Goal: Information Seeking & Learning: Learn about a topic

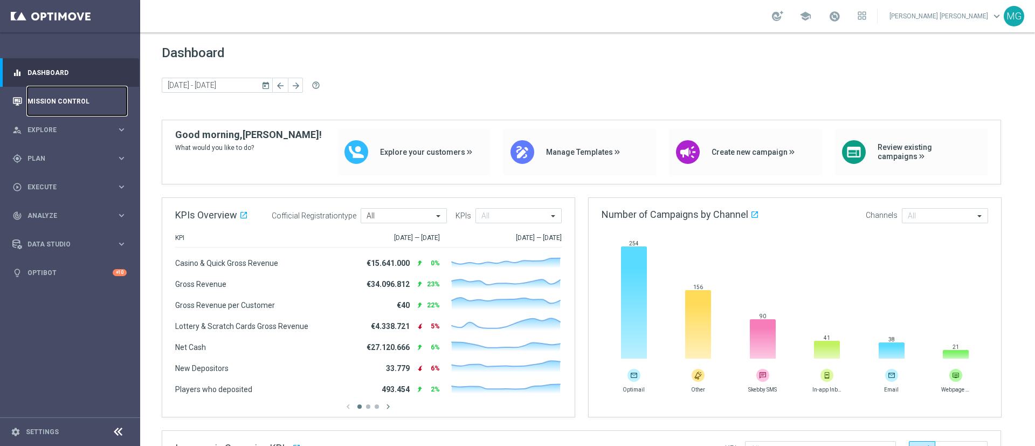
click at [52, 100] on link "Mission Control" at bounding box center [77, 101] width 99 height 29
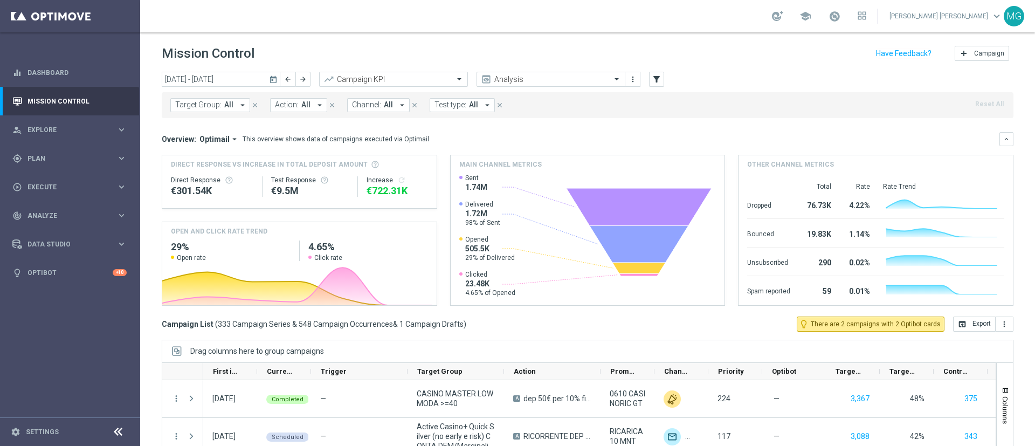
click at [273, 81] on icon "today" at bounding box center [274, 79] width 10 height 10
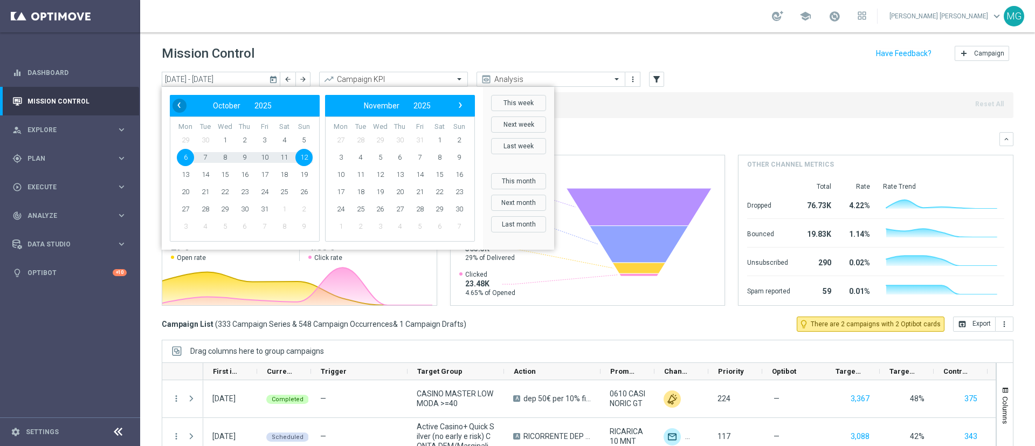
click at [175, 106] on span "‹" at bounding box center [179, 105] width 14 height 14
click at [266, 158] on span "12" at bounding box center [264, 157] width 17 height 17
type input "12 Sep 2025 - 12 Sep 2025"
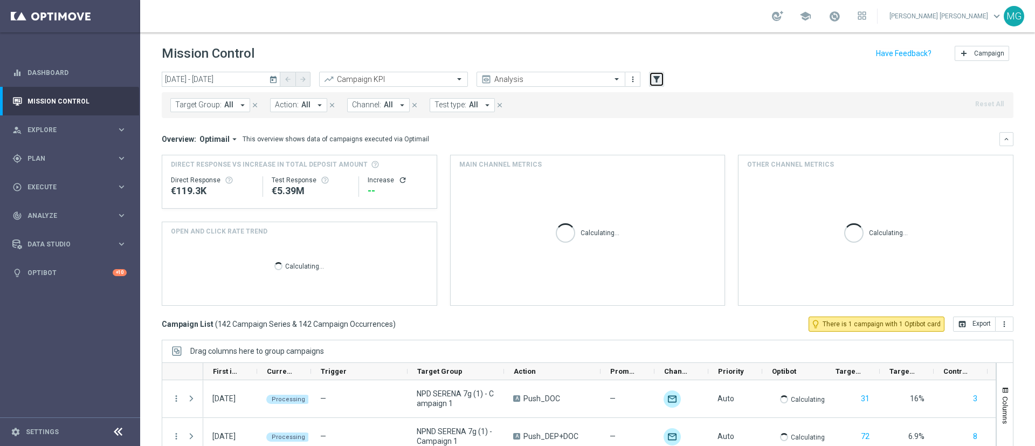
click at [660, 79] on icon "filter_alt" at bounding box center [657, 79] width 10 height 10
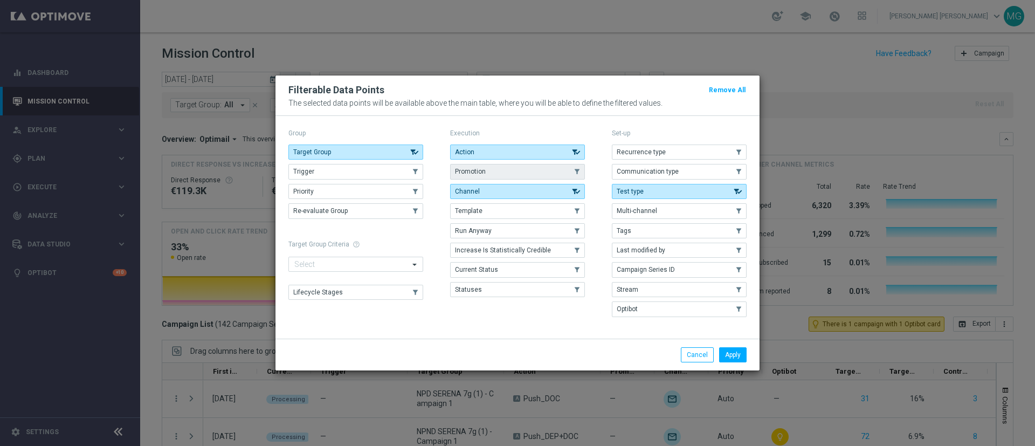
click at [464, 168] on span "Promotion" at bounding box center [470, 172] width 31 height 8
click at [736, 350] on button "Apply" at bounding box center [733, 354] width 28 height 15
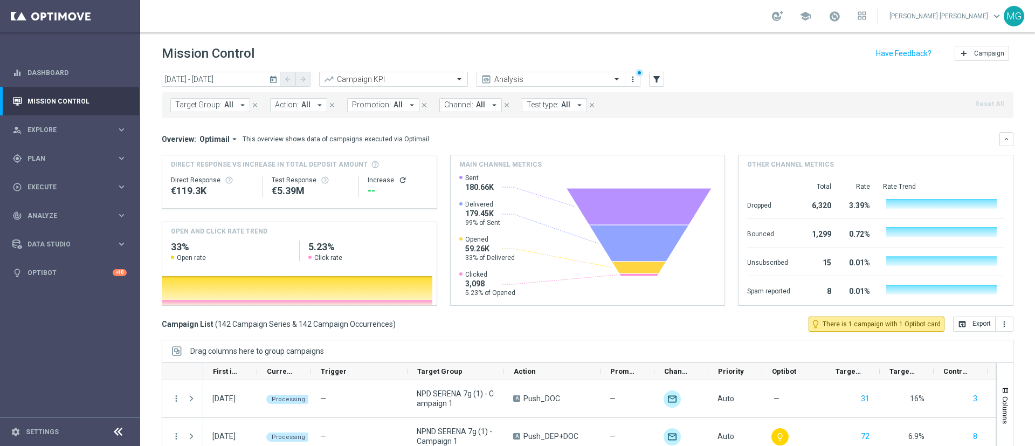
click at [385, 112] on div "Target Group: All arrow_drop_down close Action: All arrow_drop_down close Promo…" at bounding box center [588, 105] width 852 height 26
click at [394, 104] on span "All" at bounding box center [398, 104] width 9 height 9
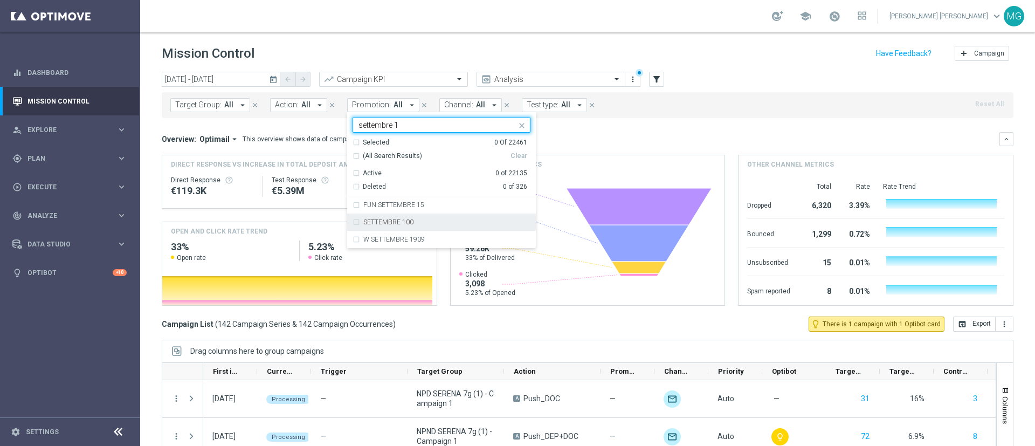
click at [392, 225] on div "SETTEMBRE 100" at bounding box center [442, 222] width 178 height 17
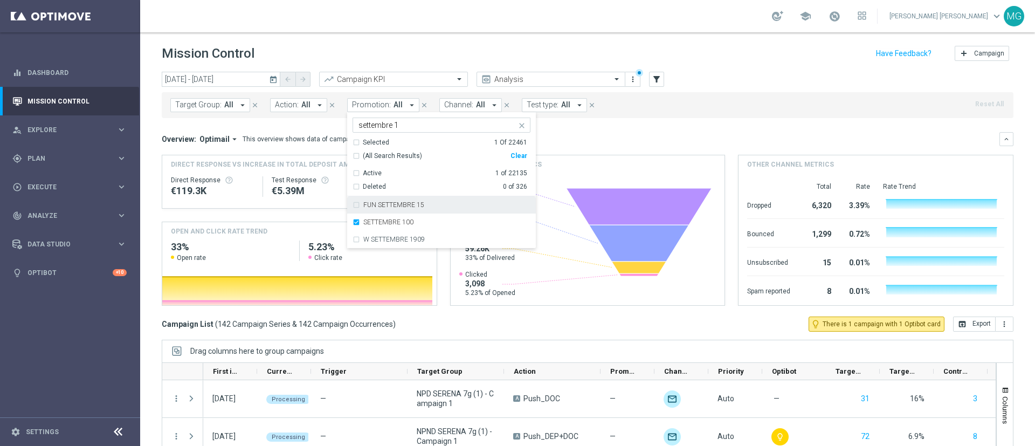
click at [395, 128] on input "settembre 1" at bounding box center [438, 125] width 158 height 9
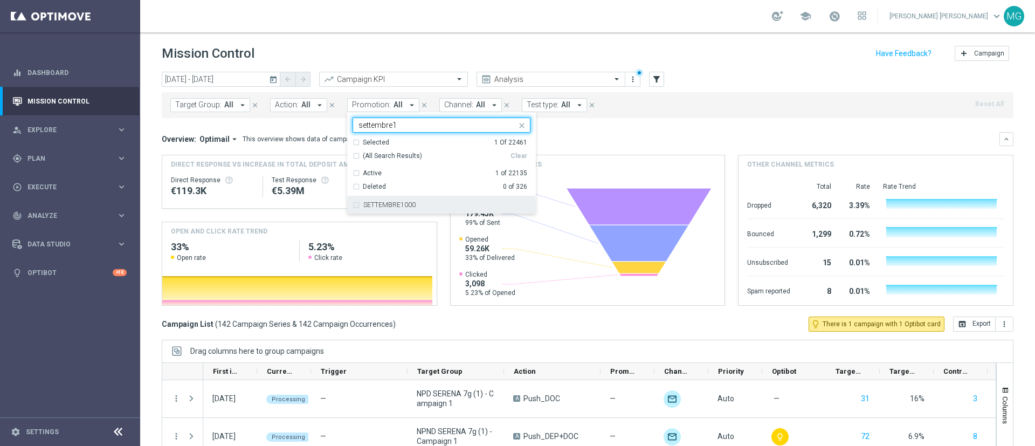
click at [396, 209] on div "SETTEMBRE1000" at bounding box center [442, 204] width 178 height 17
type input "settembre1"
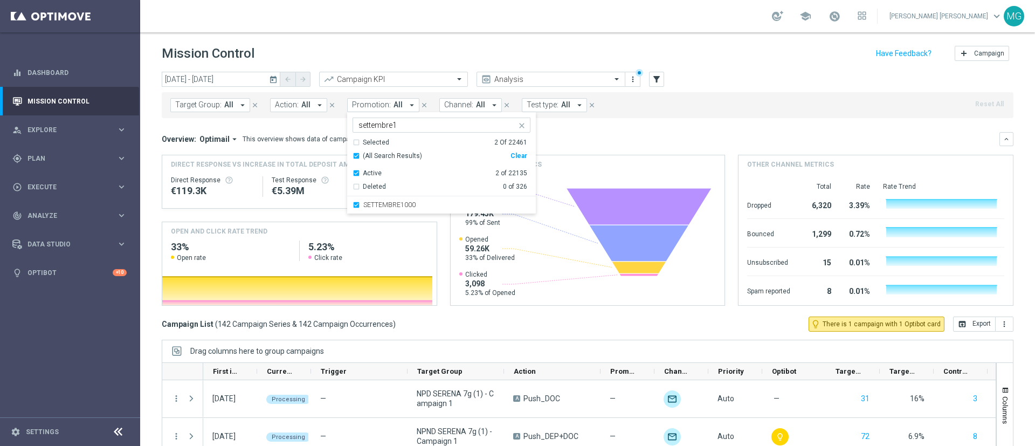
click at [611, 142] on div "Overview: Optimail arrow_drop_down This overview shows data of campaigns execut…" at bounding box center [581, 139] width 838 height 10
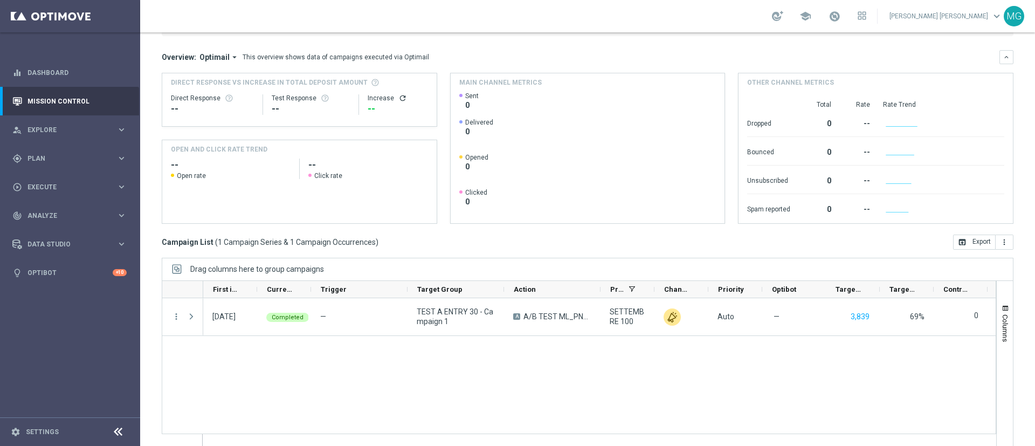
scroll to position [93, 0]
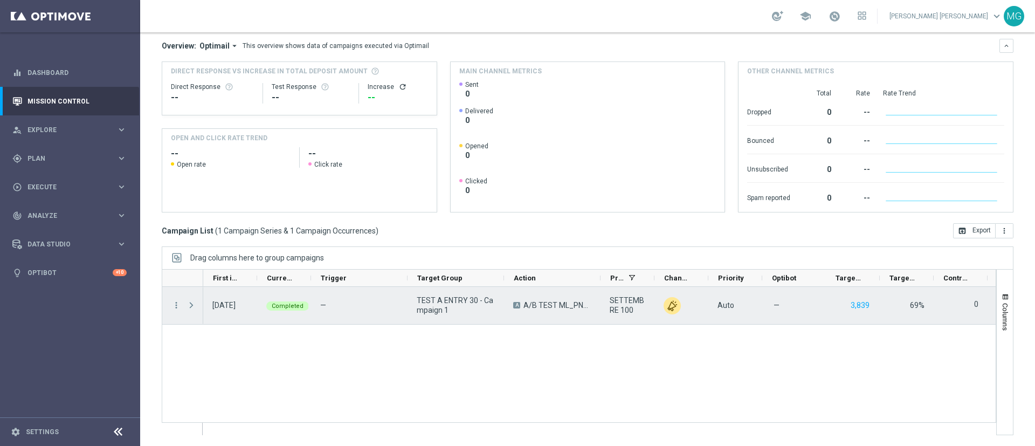
click at [191, 305] on span at bounding box center [192, 305] width 10 height 9
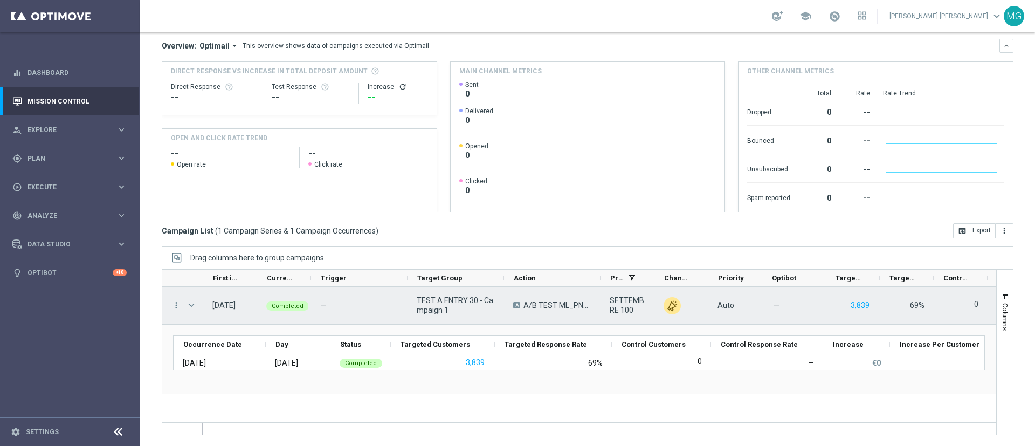
click at [174, 299] on div "more_vert" at bounding box center [171, 305] width 19 height 37
click at [175, 307] on icon "more_vert" at bounding box center [176, 305] width 10 height 10
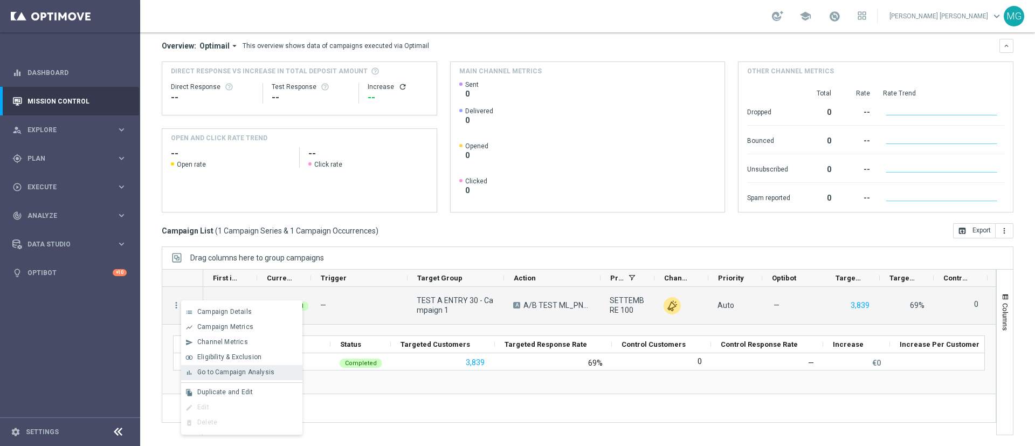
click at [242, 373] on span "Go to Campaign Analysis" at bounding box center [235, 372] width 77 height 8
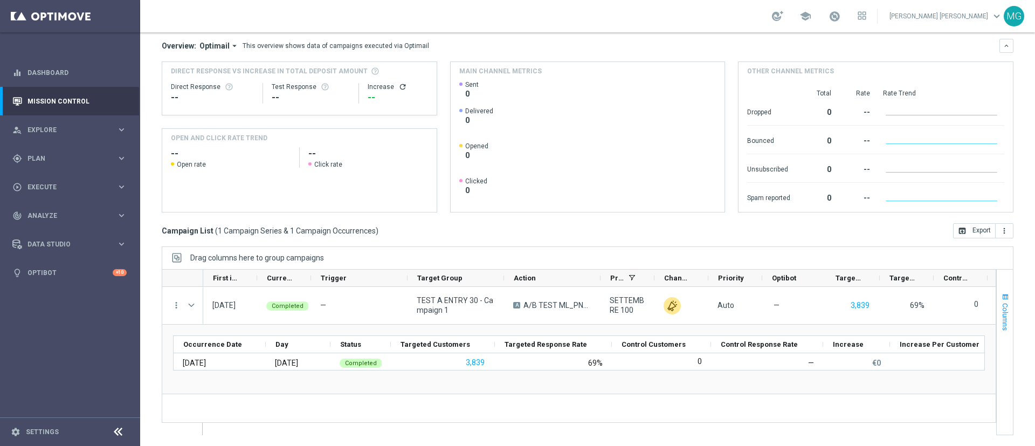
click at [1001, 296] on span "button" at bounding box center [1005, 297] width 9 height 9
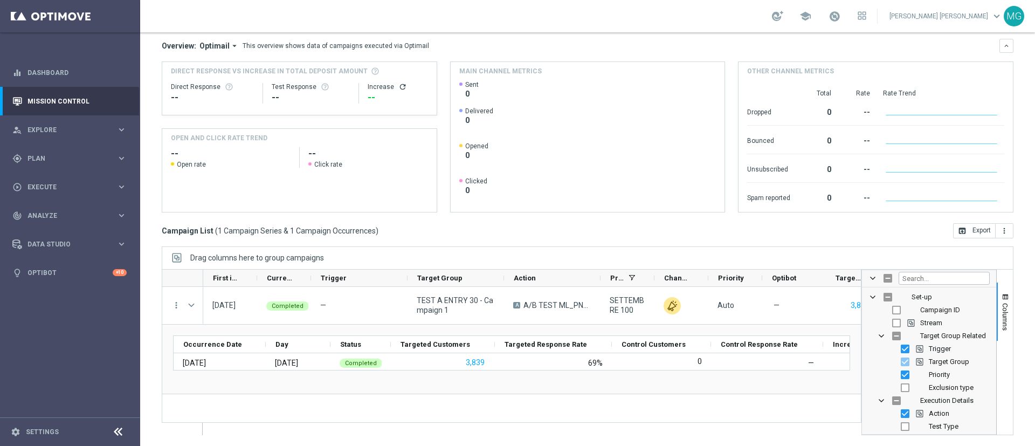
click at [921, 324] on span "Stream" at bounding box center [932, 323] width 22 height 8
checkbox input "true"
click at [1001, 297] on span "button" at bounding box center [1005, 297] width 9 height 9
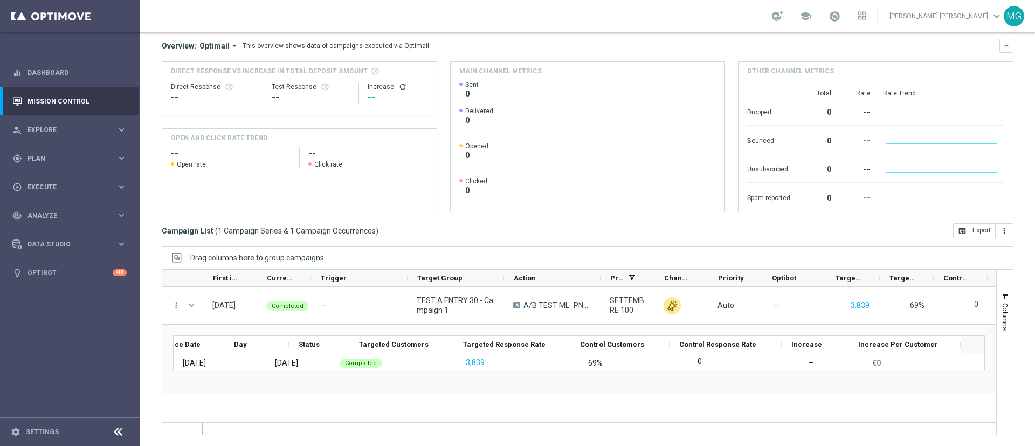
scroll to position [0, 42]
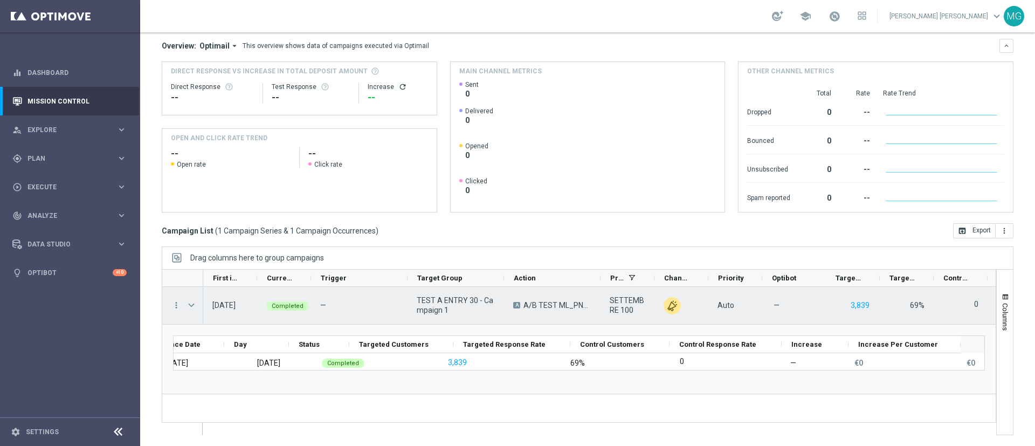
click at [189, 304] on span "Press SPACE to select this row." at bounding box center [192, 305] width 10 height 9
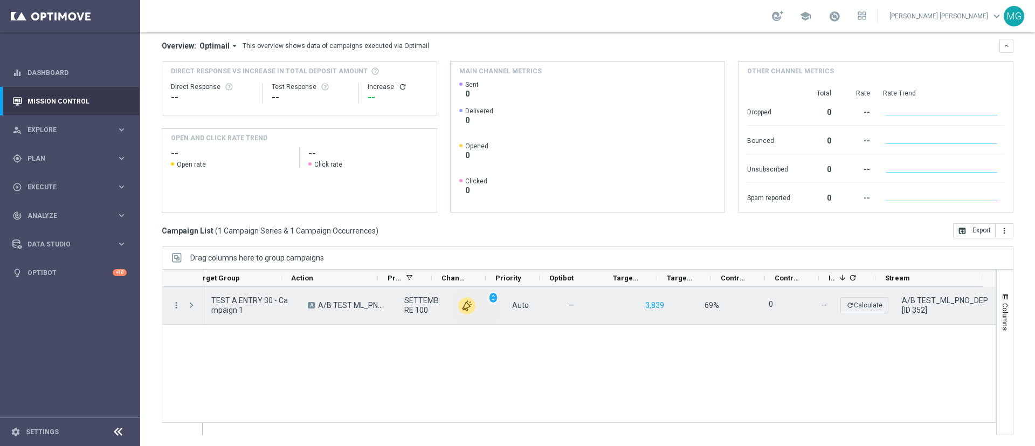
scroll to position [0, 222]
drag, startPoint x: 918, startPoint y: 309, endPoint x: 883, endPoint y: 293, distance: 38.9
click at [888, 293] on div "A/B TEST_ML_PNO_DEP [ID 352]" at bounding box center [942, 305] width 108 height 37
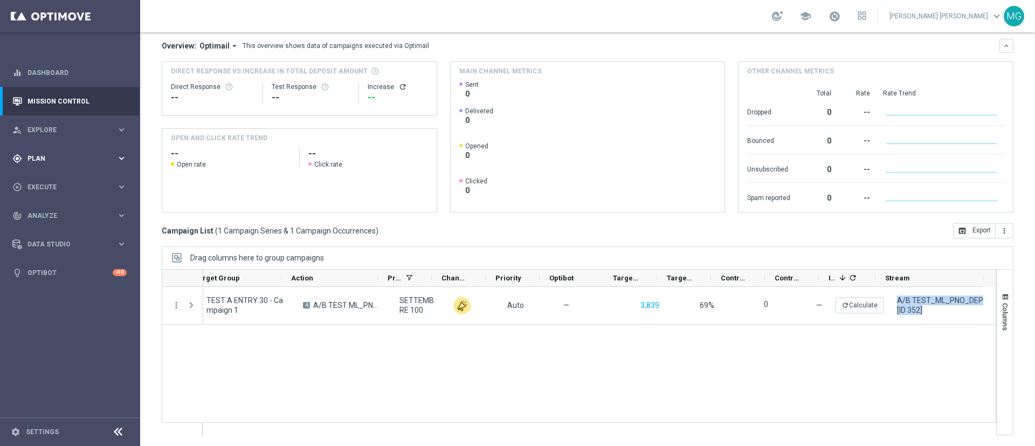
click at [87, 167] on div "gps_fixed Plan keyboard_arrow_right" at bounding box center [69, 158] width 139 height 29
click at [49, 230] on link "Streams" at bounding box center [70, 229] width 84 height 9
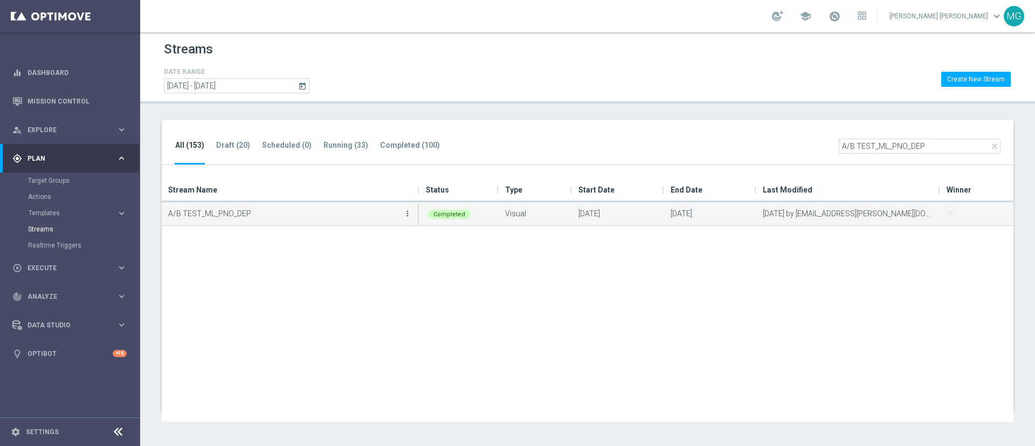
type input "A/B TEST_ML_PNO_DEP"
click at [408, 212] on icon "more_vert" at bounding box center [407, 213] width 9 height 9
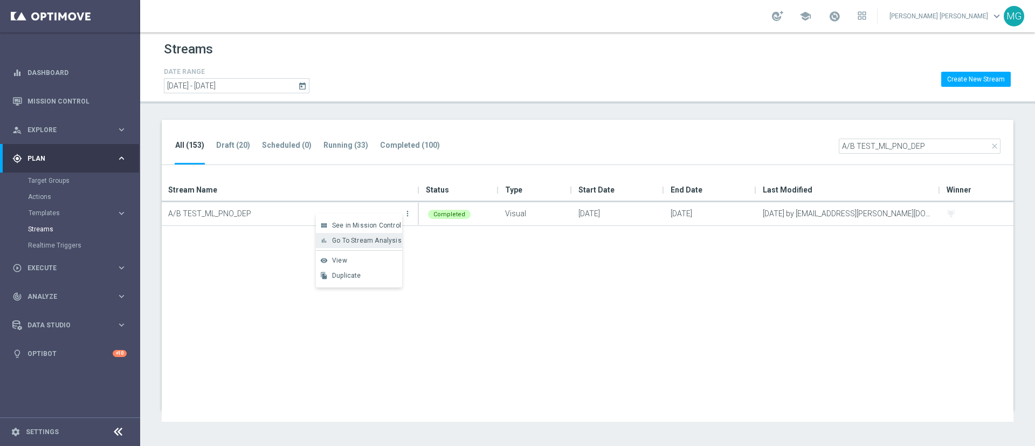
click at [381, 243] on span "Go To Stream Analysis" at bounding box center [367, 241] width 70 height 8
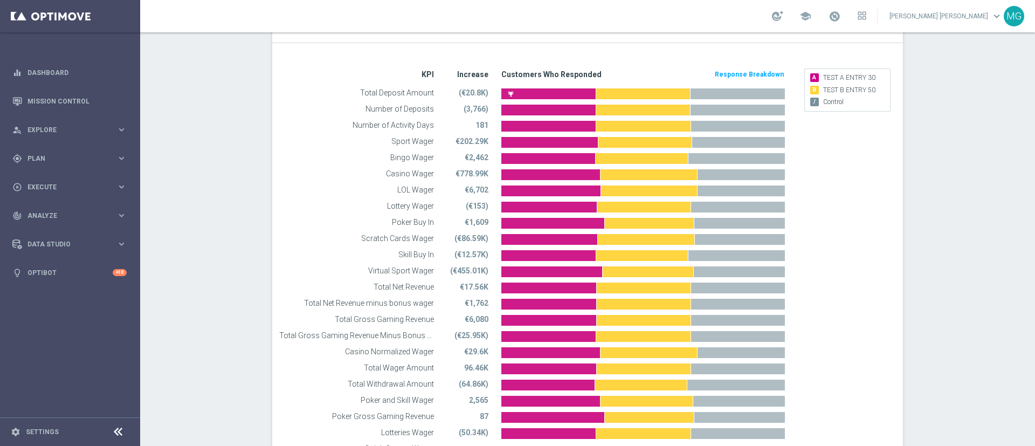
scroll to position [422, 0]
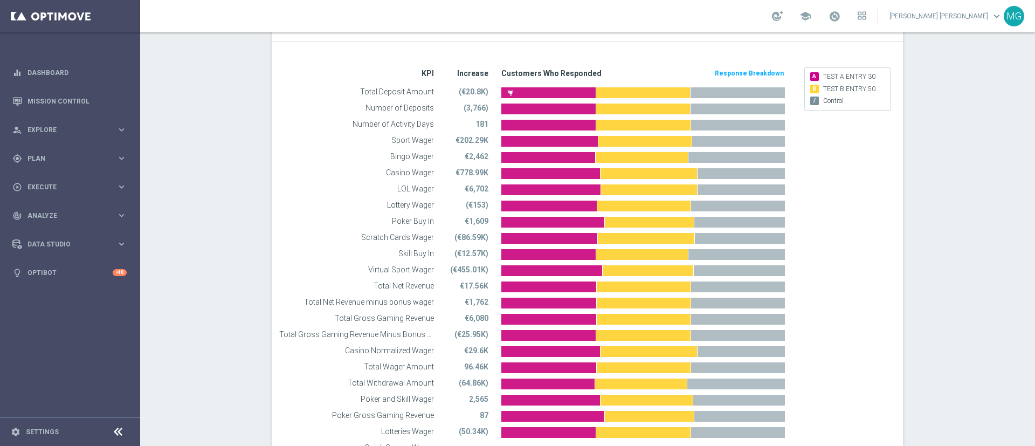
click at [747, 71] on button "Response Breakdown" at bounding box center [749, 73] width 71 height 12
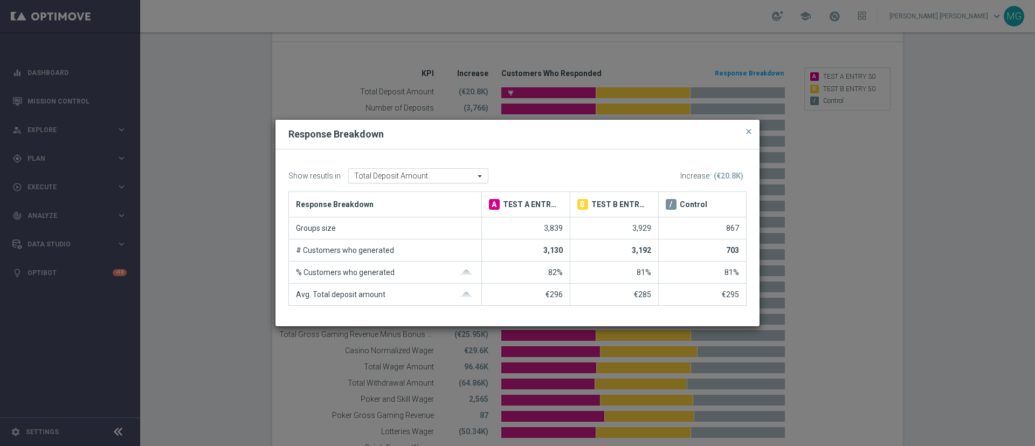
click at [459, 176] on input "text" at bounding box center [407, 175] width 107 height 9
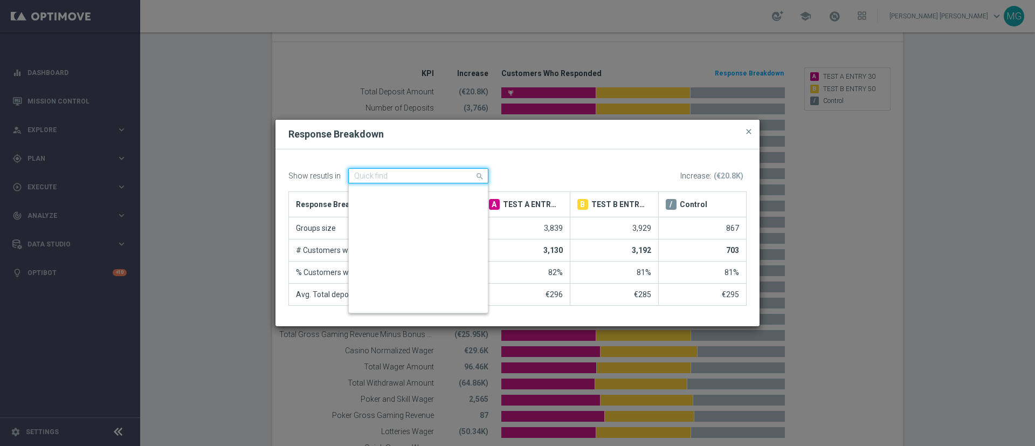
scroll to position [285, 0]
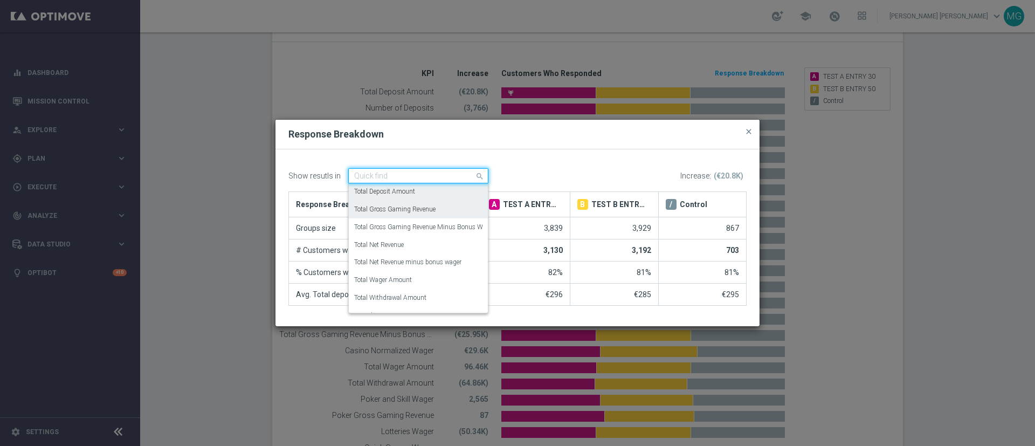
click at [443, 214] on div "Total Gross Gaming Revenue" at bounding box center [418, 210] width 128 height 18
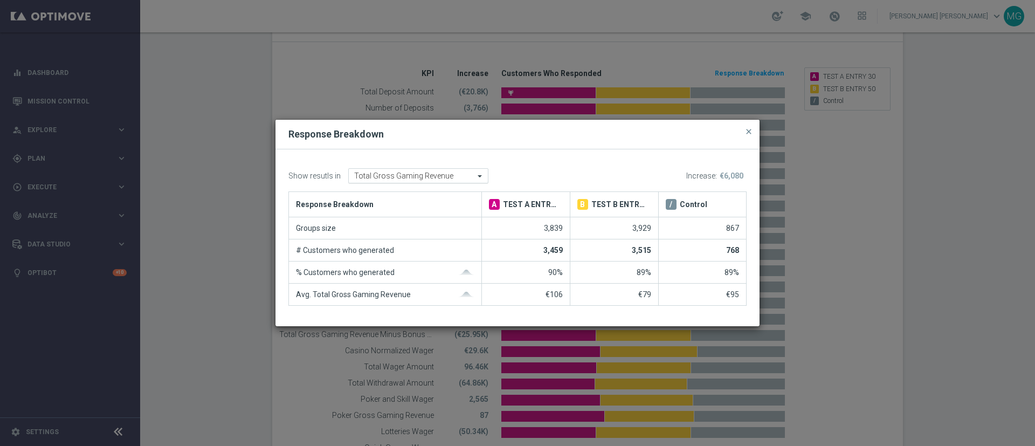
click at [425, 176] on input "text" at bounding box center [407, 175] width 107 height 9
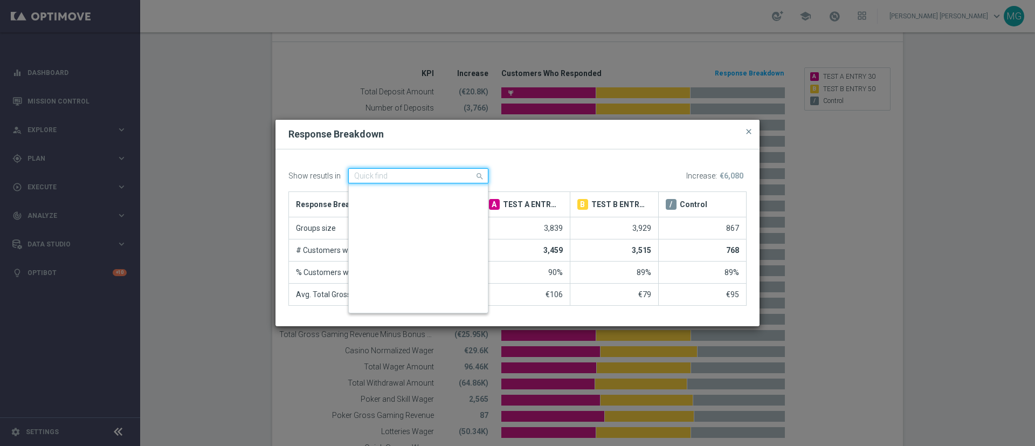
scroll to position [298, 0]
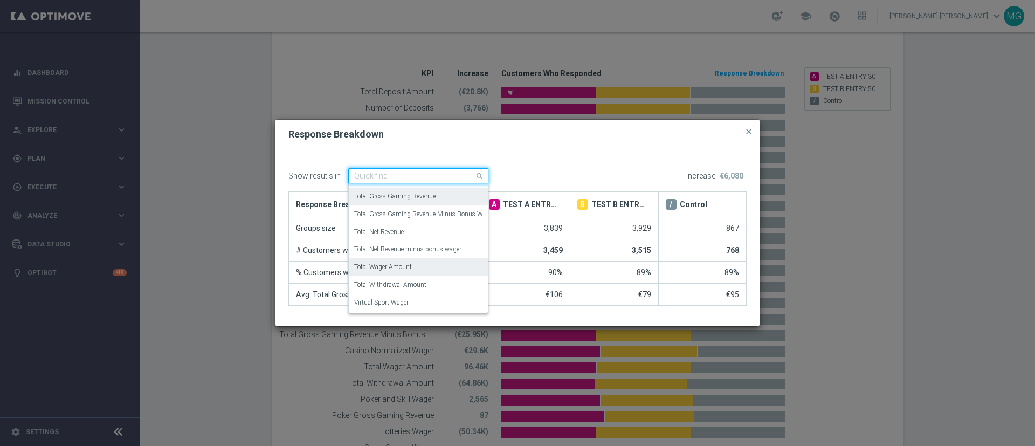
click at [405, 272] on div "Total Wager Amount" at bounding box center [418, 267] width 128 height 18
